Goal: Transaction & Acquisition: Download file/media

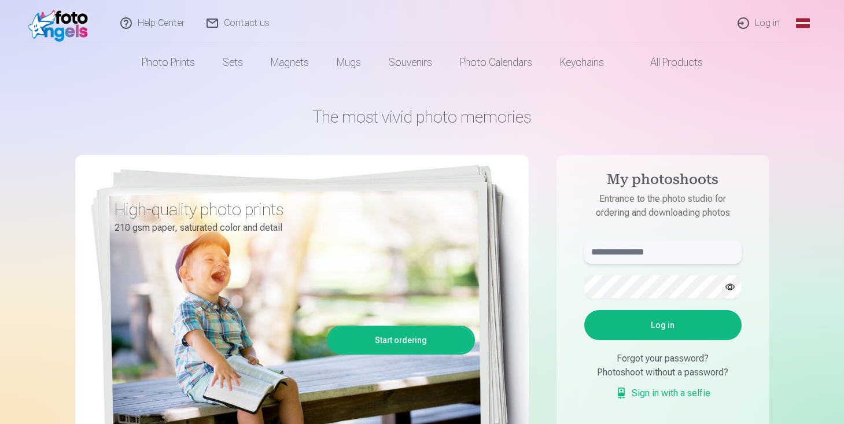
type input "**********"
click at [759, 25] on font "Log in" at bounding box center [767, 22] width 25 height 11
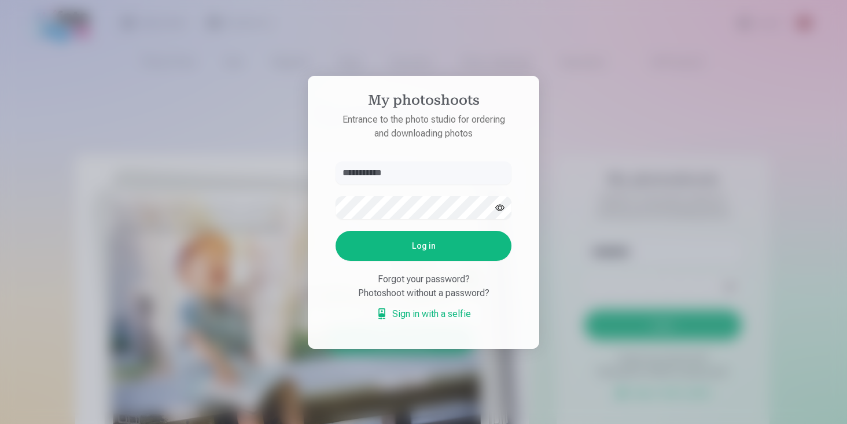
click at [424, 253] on button "Log in" at bounding box center [424, 246] width 176 height 30
click at [414, 174] on input "**********" at bounding box center [424, 172] width 176 height 23
type input "**********"
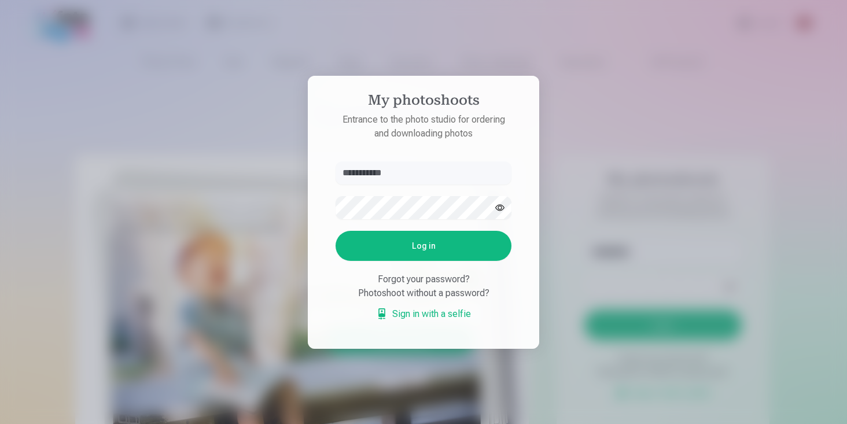
click at [373, 245] on button "Log in" at bounding box center [424, 246] width 176 height 30
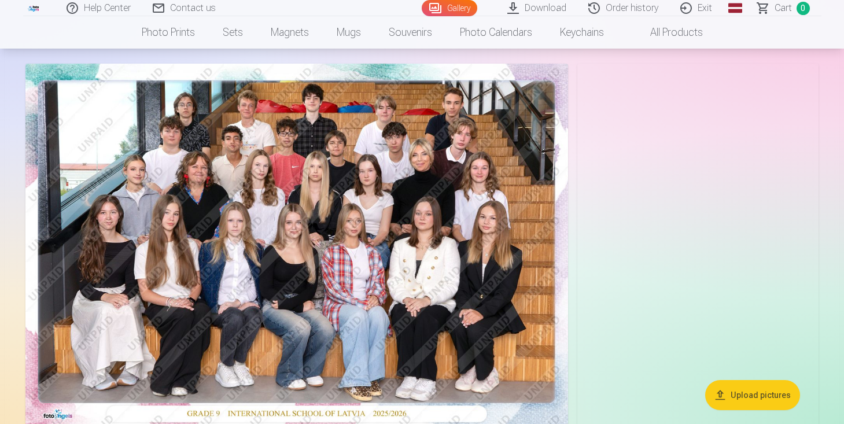
scroll to position [61, 0]
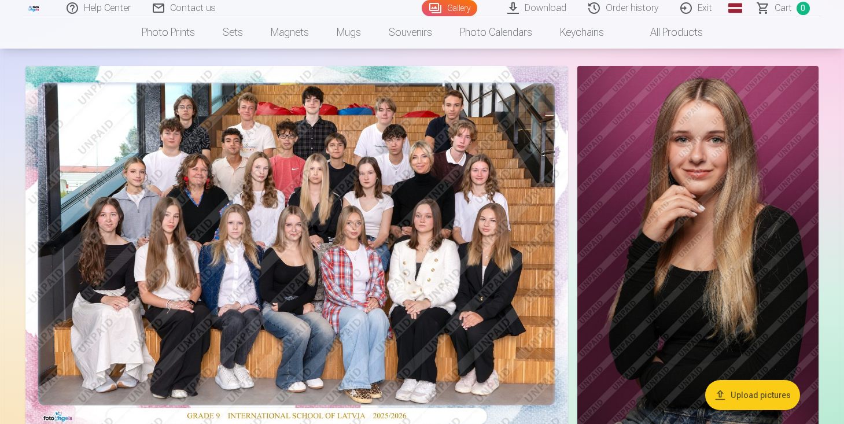
click at [435, 219] on img at bounding box center [296, 247] width 543 height 362
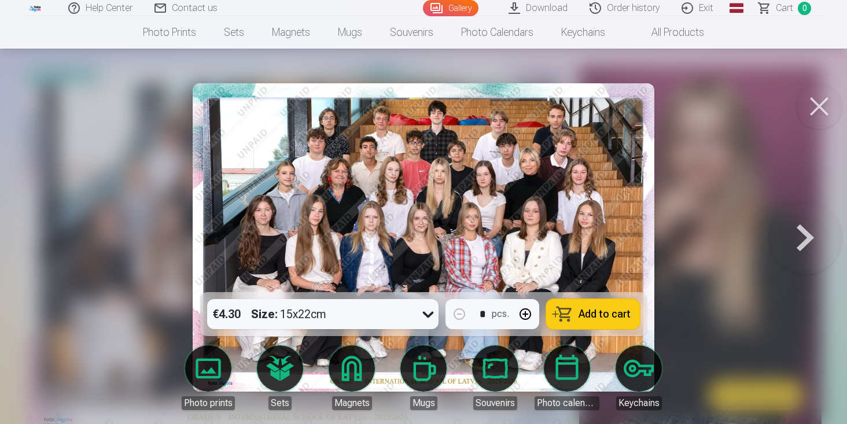
click at [793, 239] on button at bounding box center [805, 237] width 74 height 86
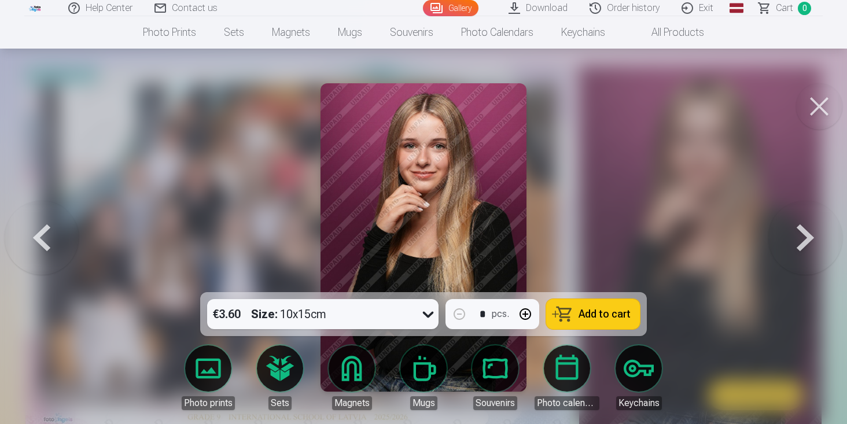
click at [802, 249] on button at bounding box center [805, 237] width 74 height 86
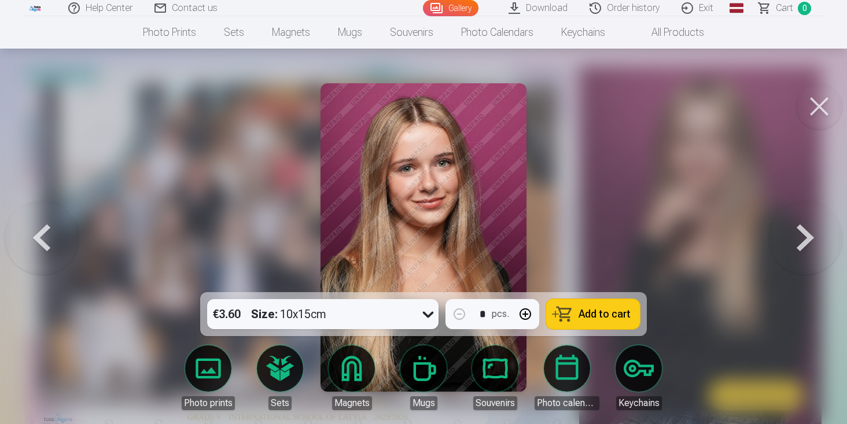
click at [804, 245] on button at bounding box center [805, 237] width 74 height 86
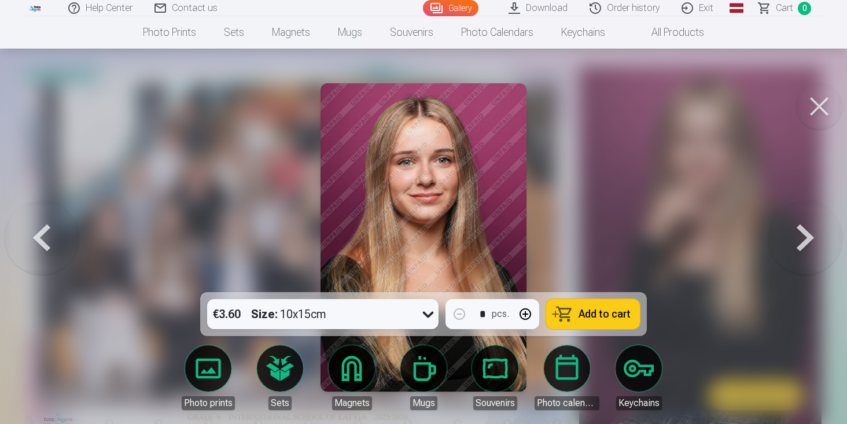
click at [804, 245] on button at bounding box center [805, 237] width 74 height 86
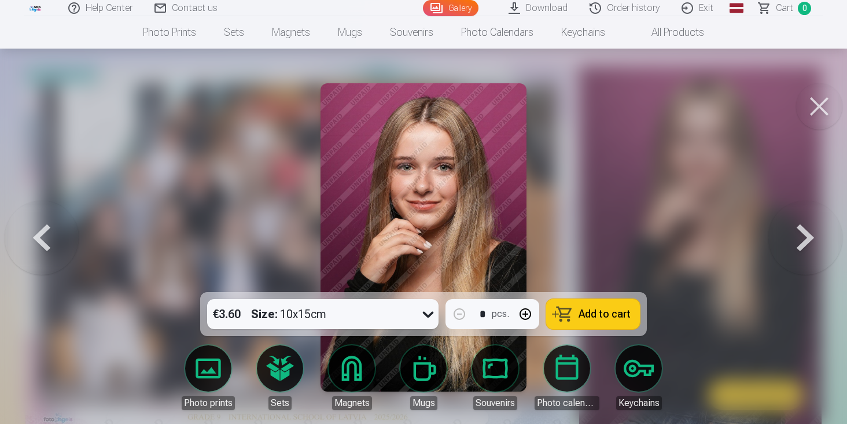
click at [804, 245] on button at bounding box center [805, 237] width 74 height 86
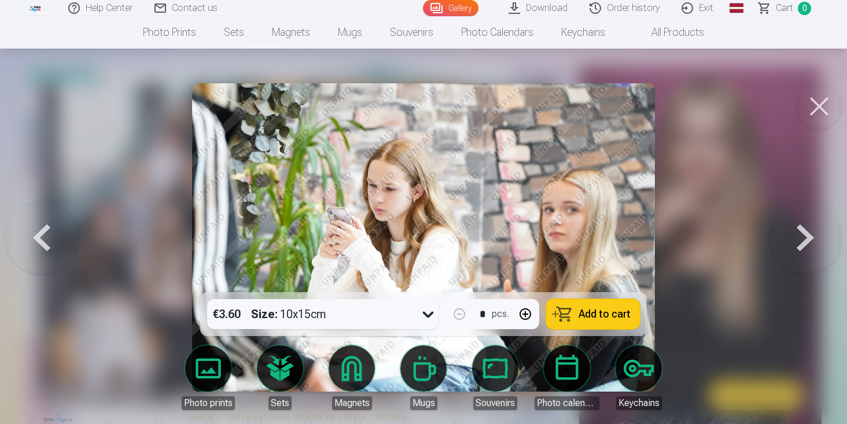
click at [804, 245] on button at bounding box center [805, 237] width 74 height 86
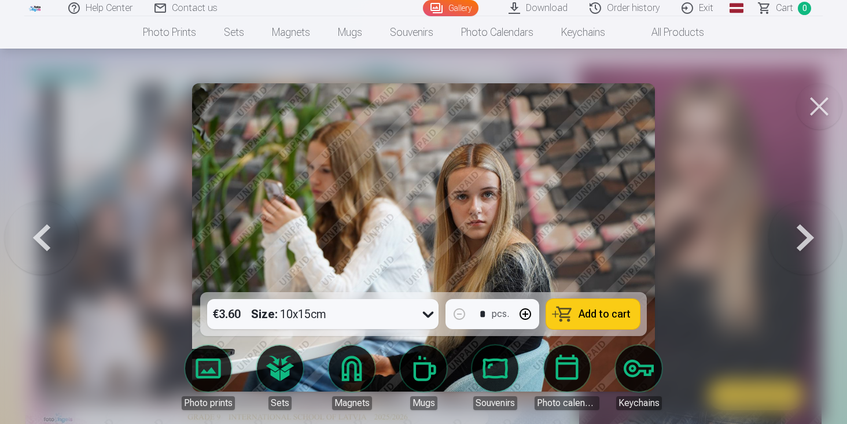
click at [811, 119] on button at bounding box center [819, 106] width 46 height 46
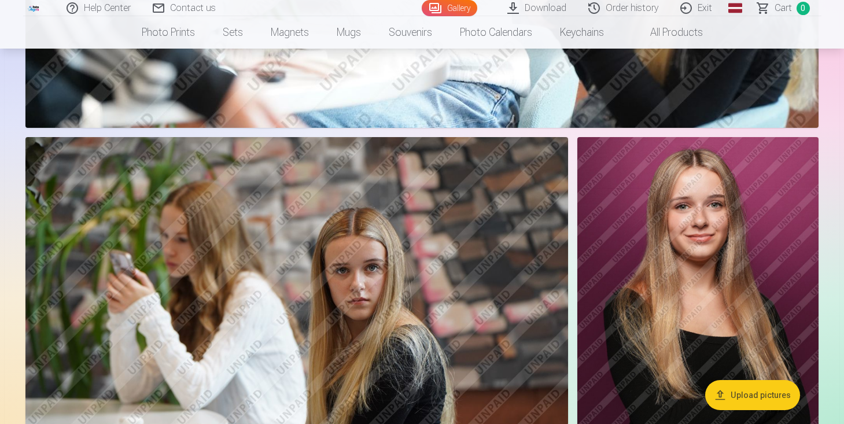
scroll to position [1314, 0]
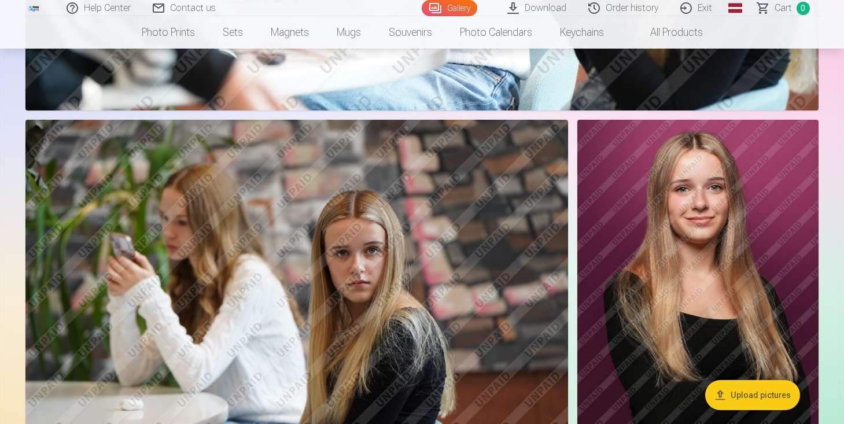
click at [448, 167] on img at bounding box center [296, 301] width 543 height 362
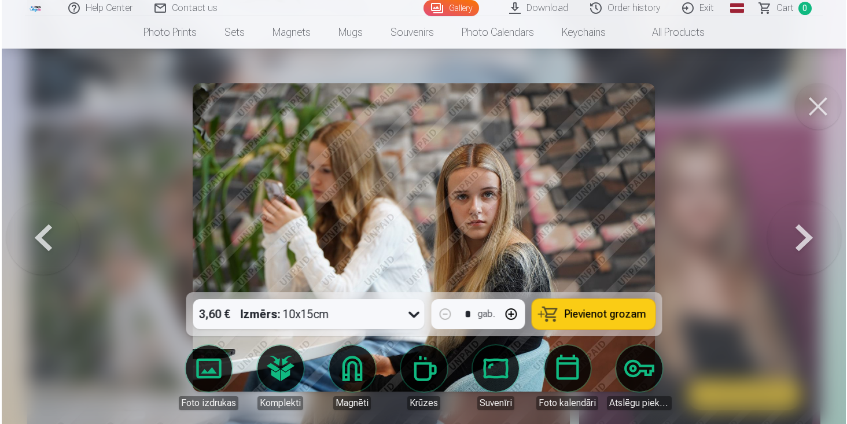
scroll to position [1316, 0]
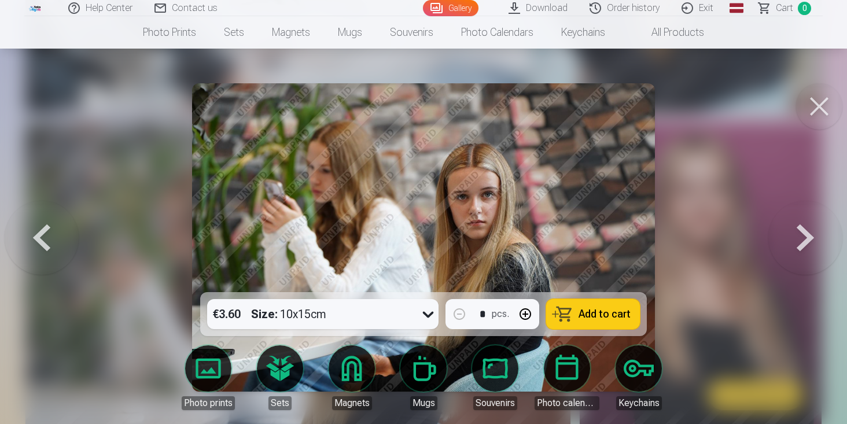
click at [807, 220] on button at bounding box center [805, 237] width 74 height 86
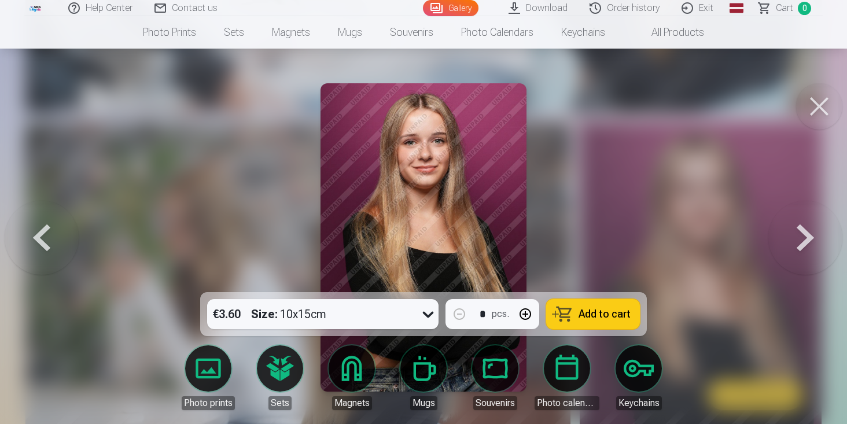
click at [825, 104] on button at bounding box center [819, 106] width 46 height 46
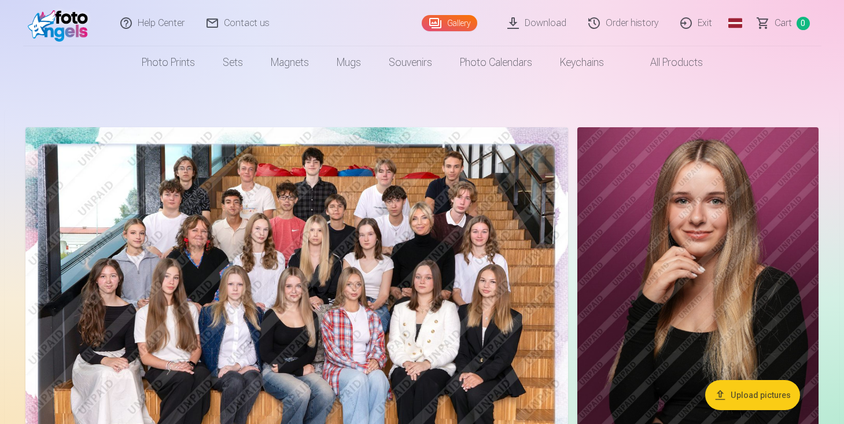
click at [509, 273] on img at bounding box center [296, 308] width 543 height 362
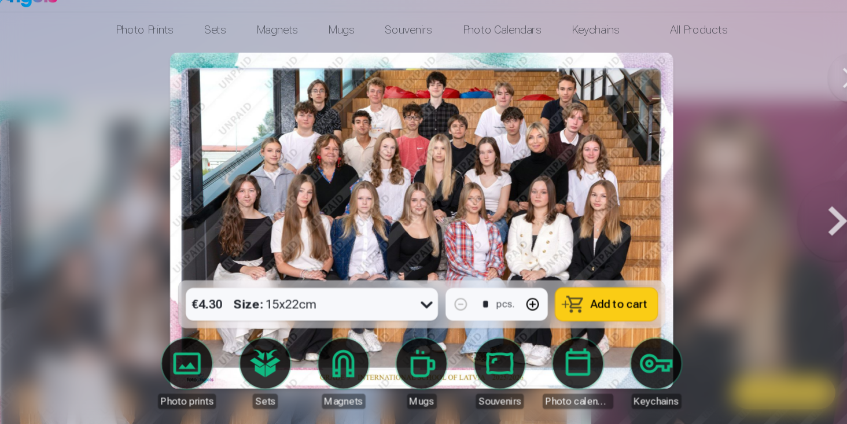
click at [807, 245] on button at bounding box center [805, 237] width 74 height 86
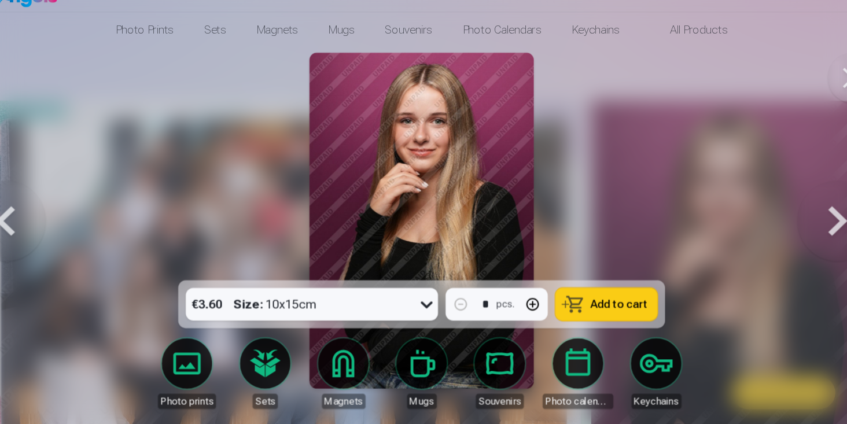
click at [807, 245] on button at bounding box center [805, 237] width 74 height 86
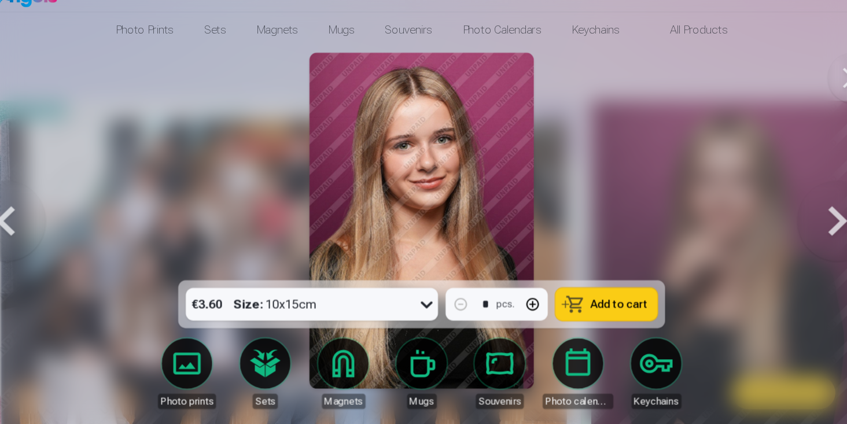
click at [772, 235] on button at bounding box center [805, 237] width 74 height 86
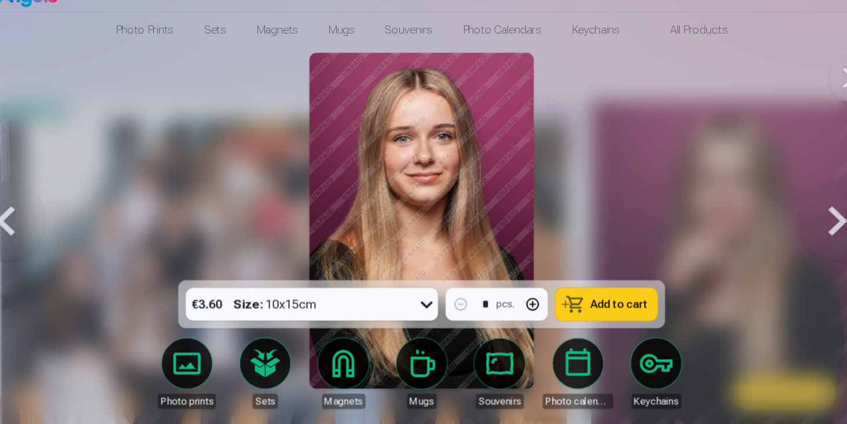
click at [800, 243] on button at bounding box center [805, 237] width 74 height 86
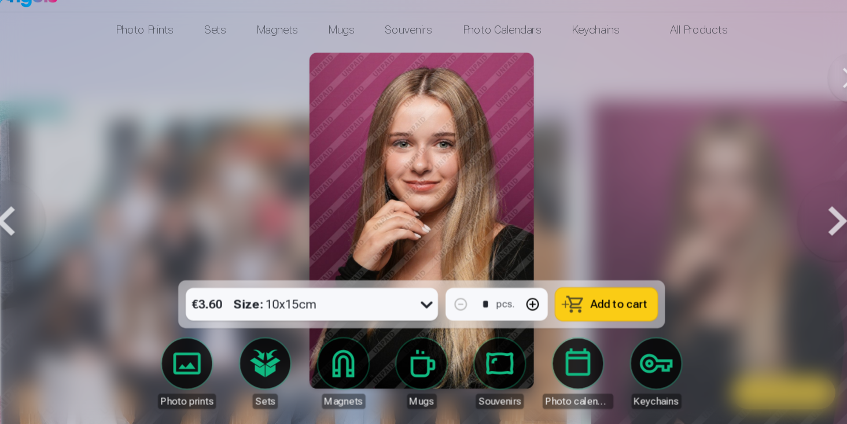
click at [800, 248] on button at bounding box center [805, 237] width 74 height 86
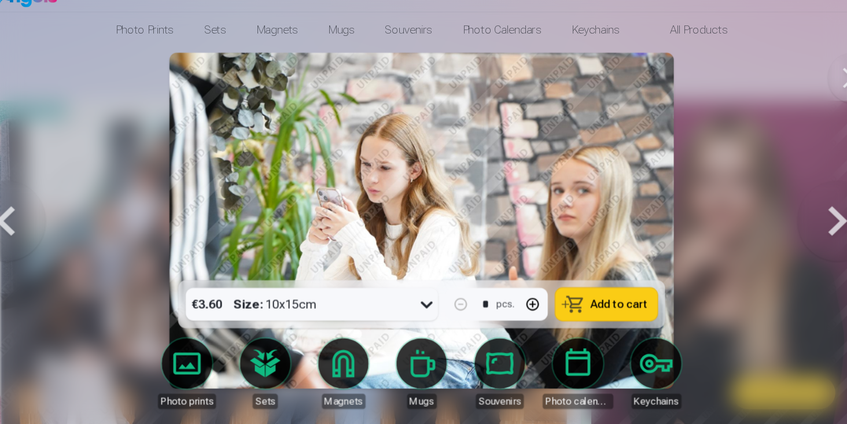
click at [800, 248] on button at bounding box center [805, 237] width 74 height 86
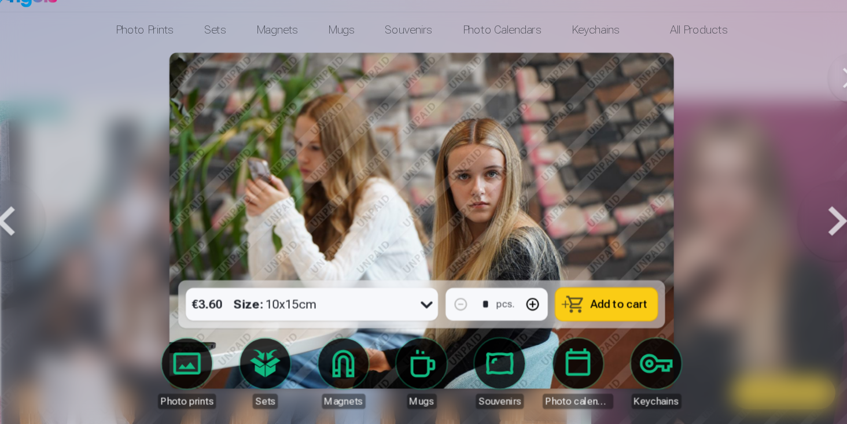
click at [800, 248] on button at bounding box center [805, 237] width 74 height 86
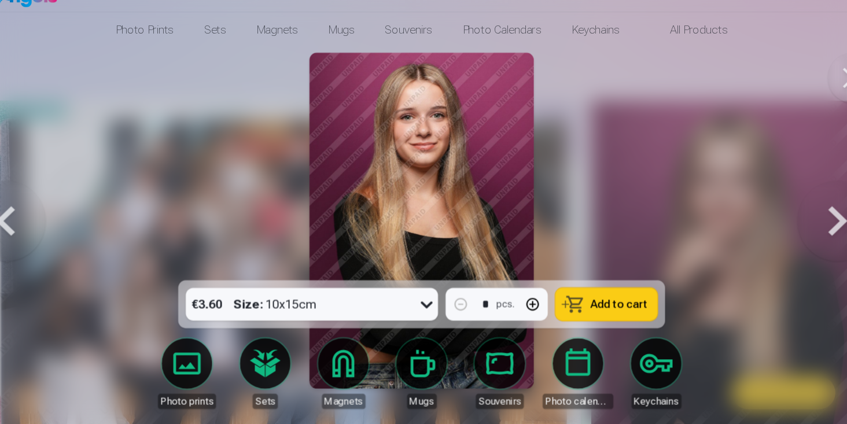
click at [800, 251] on button at bounding box center [805, 237] width 74 height 86
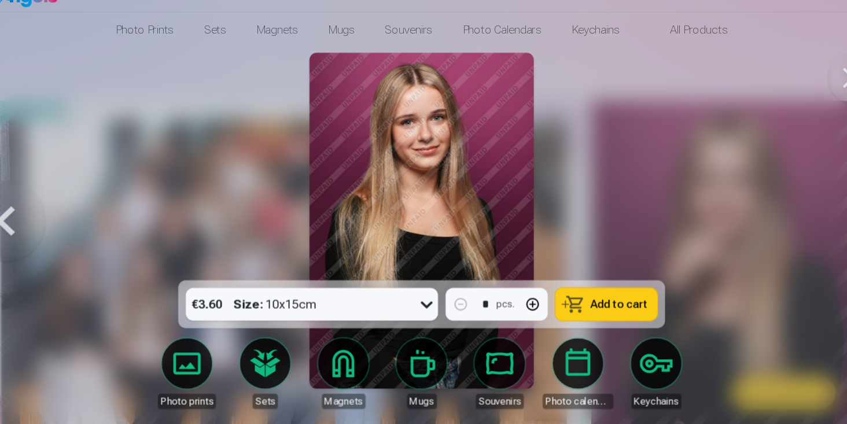
click at [800, 251] on div at bounding box center [423, 212] width 847 height 424
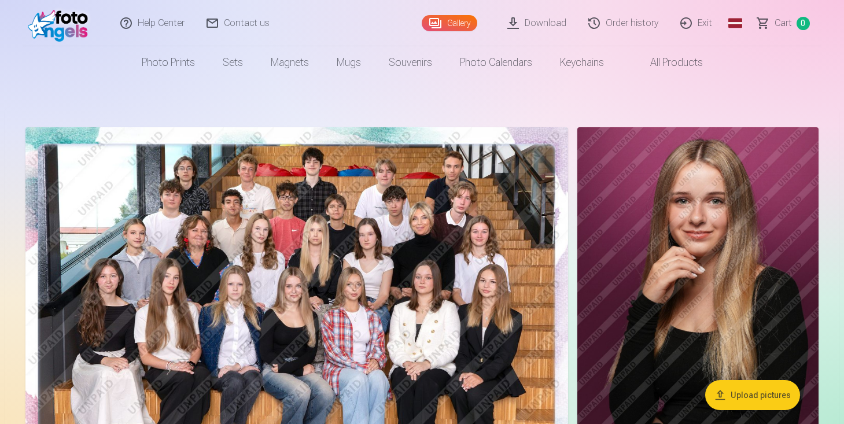
click at [520, 28] on link "Download" at bounding box center [537, 23] width 81 height 46
click at [666, 240] on img at bounding box center [697, 308] width 241 height 362
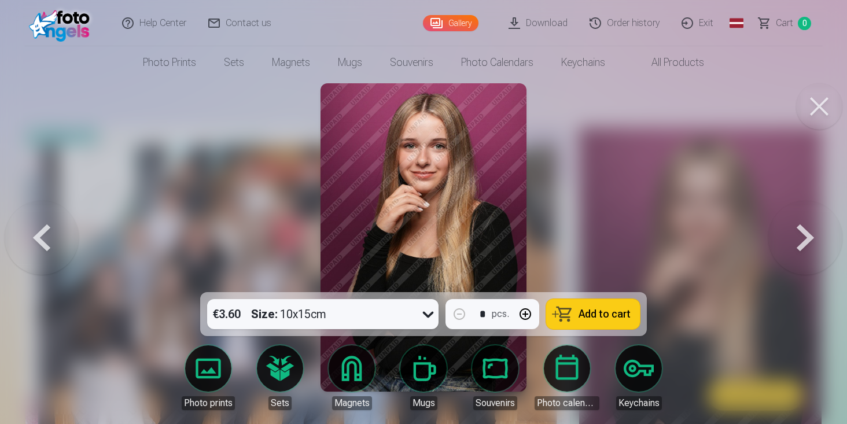
click at [814, 112] on button at bounding box center [819, 106] width 46 height 46
